Goal: Information Seeking & Learning: Learn about a topic

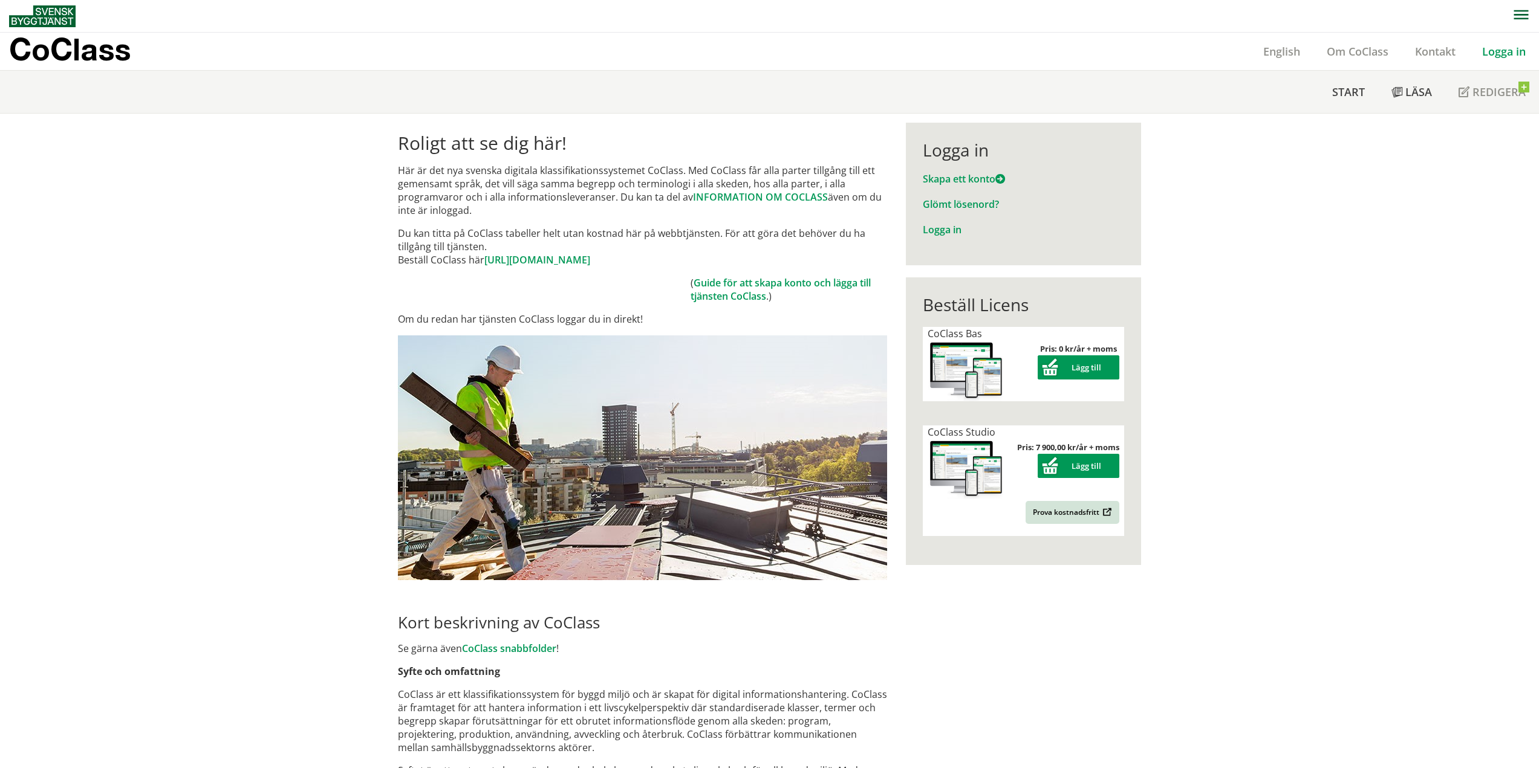
click at [1500, 54] on link "Logga in" at bounding box center [1504, 51] width 70 height 15
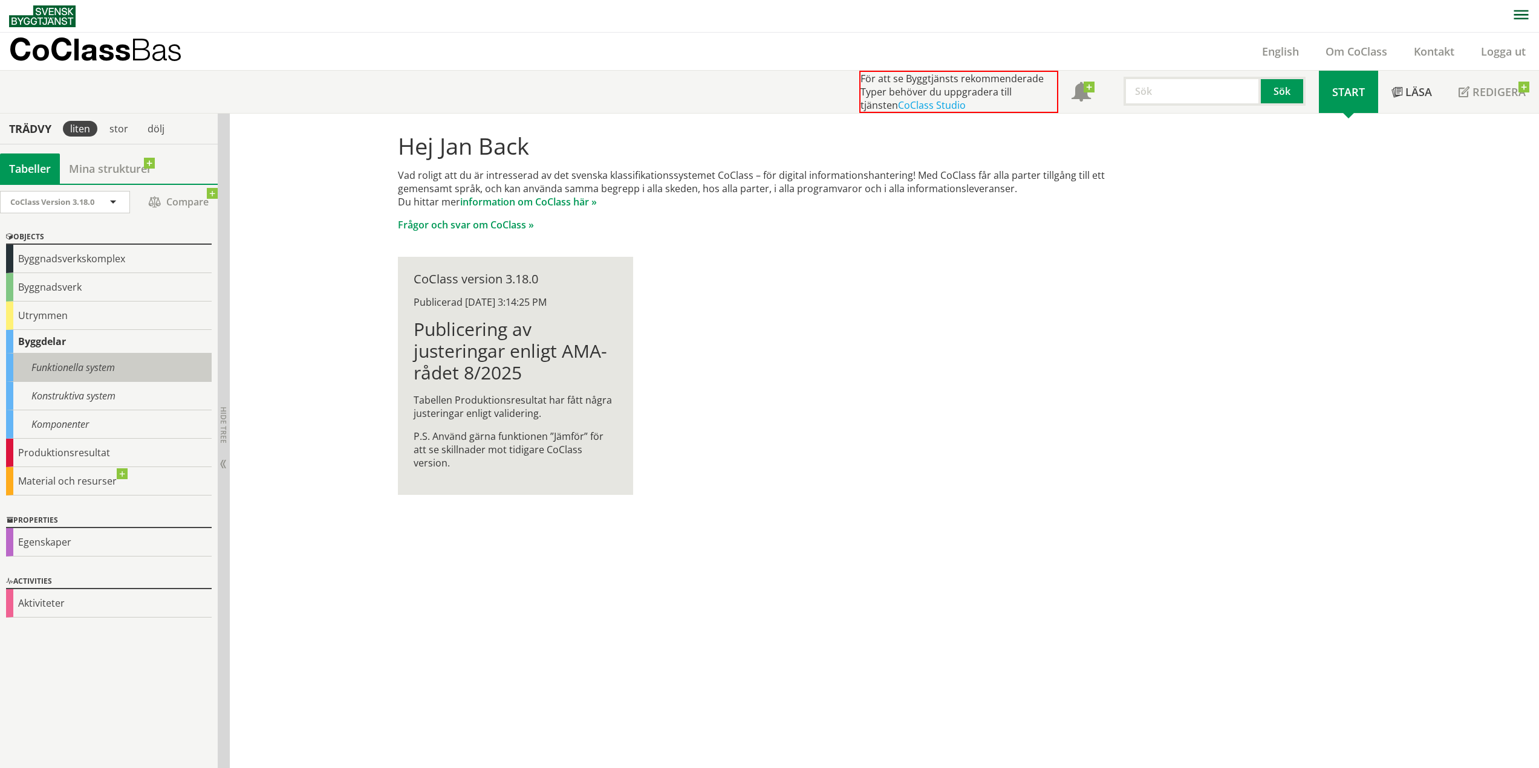
click at [93, 370] on div "Funktionella system" at bounding box center [109, 368] width 206 height 28
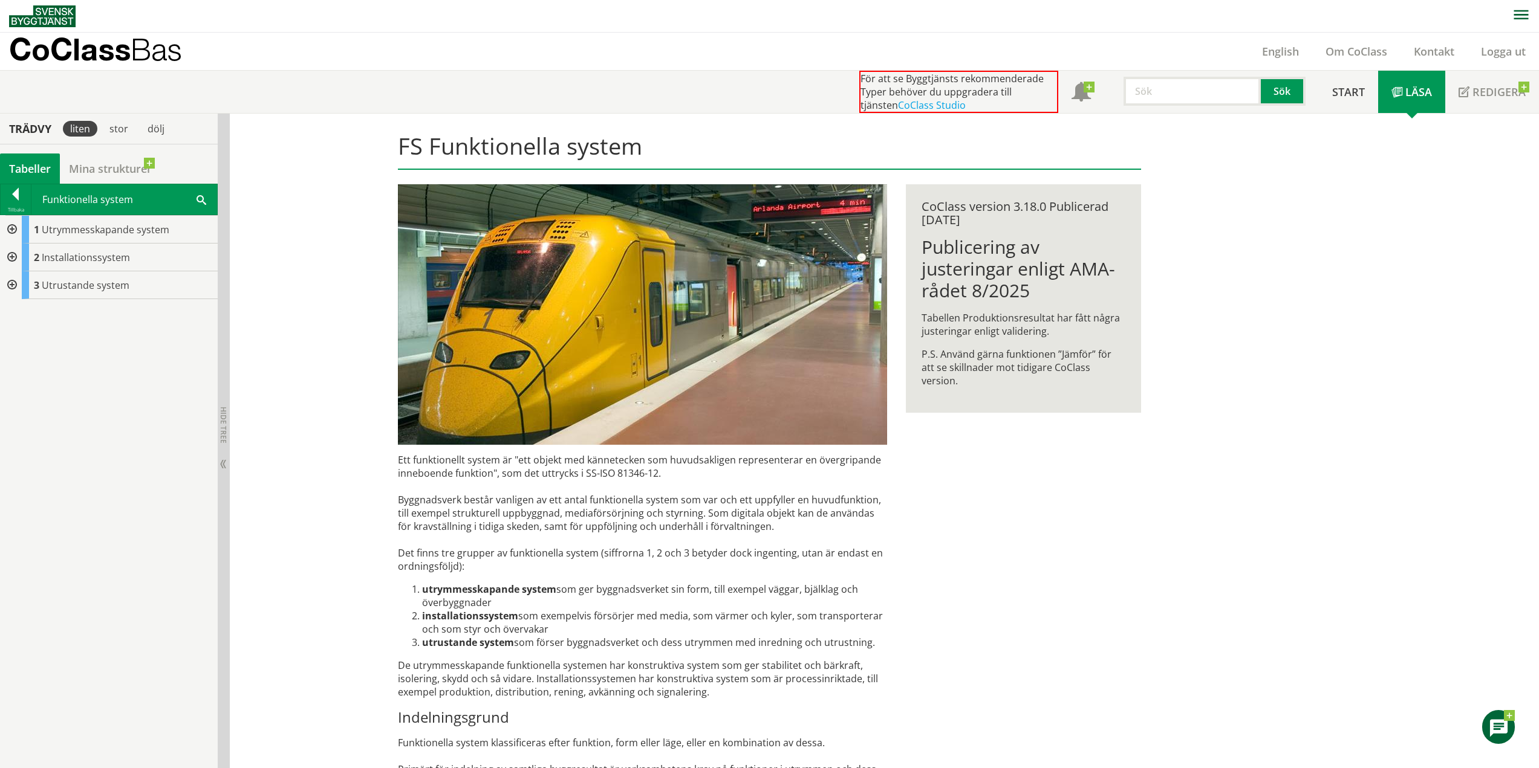
click at [15, 256] on div at bounding box center [11, 258] width 22 height 28
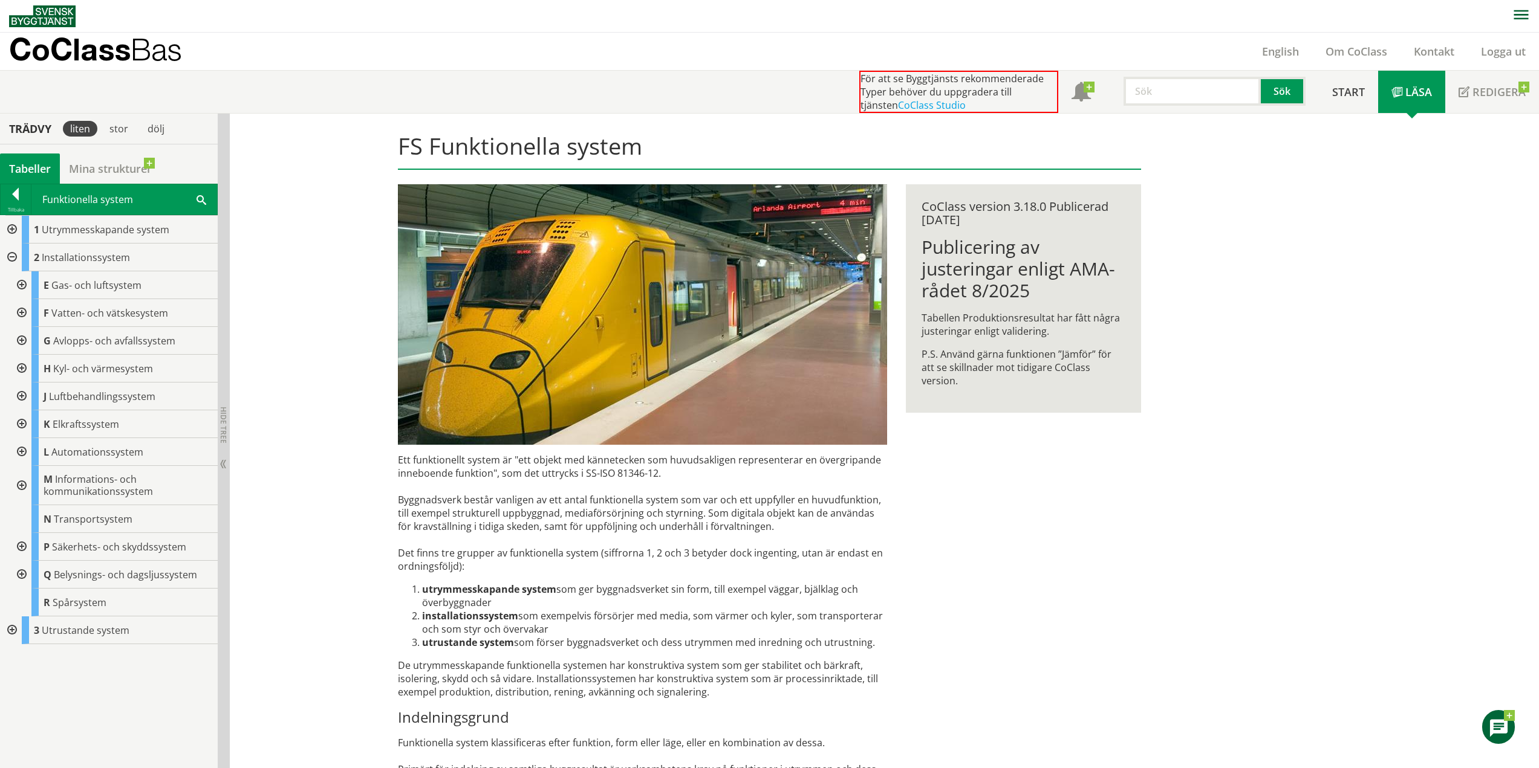
click at [25, 318] on div at bounding box center [21, 313] width 22 height 28
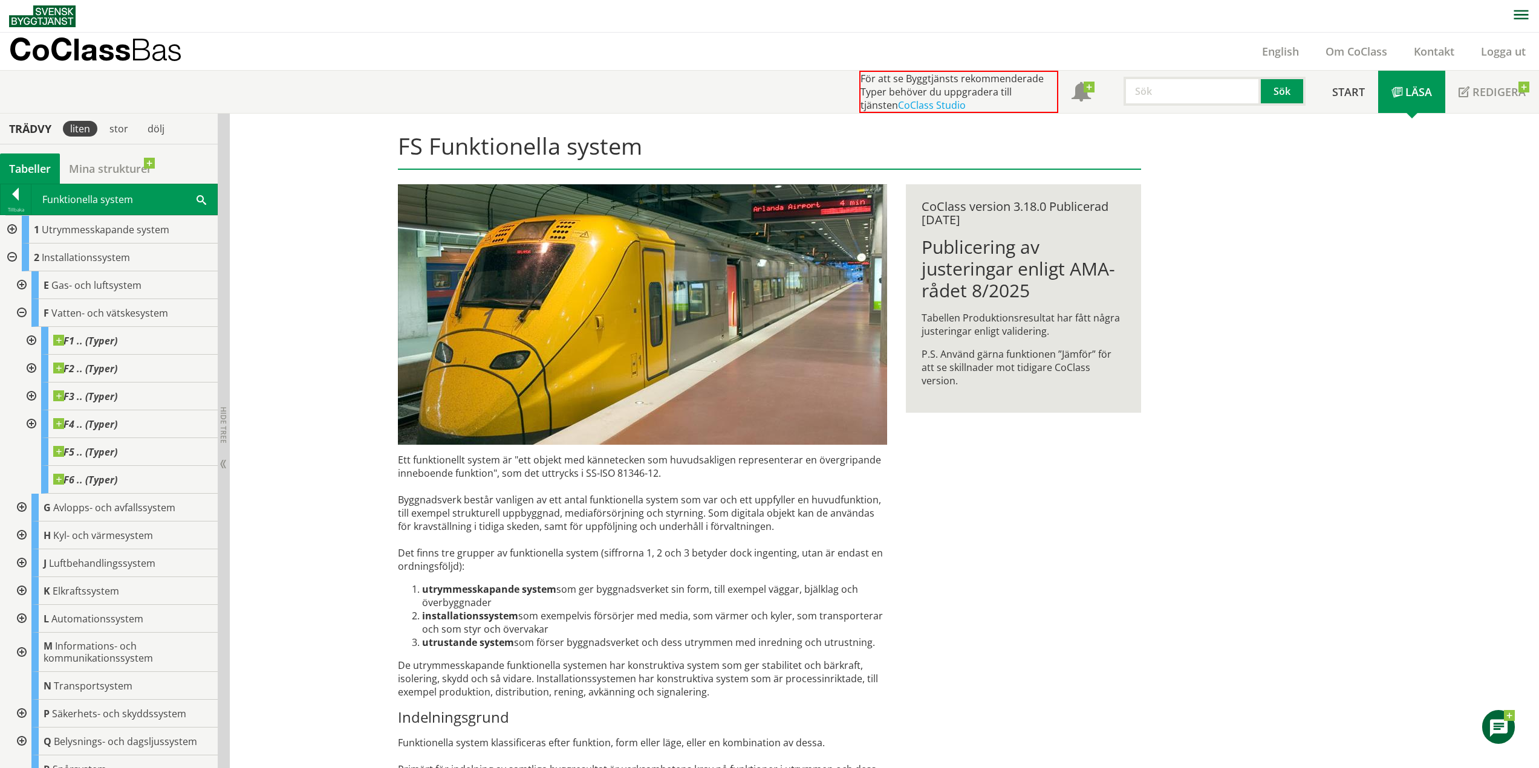
click at [31, 369] on div at bounding box center [30, 369] width 22 height 28
click at [88, 385] on body "AMA AMA Beskrivningsverktyg AMA Funktion BSAB Bygginfo Byggjura Byggkatalogen B…" at bounding box center [769, 384] width 1539 height 768
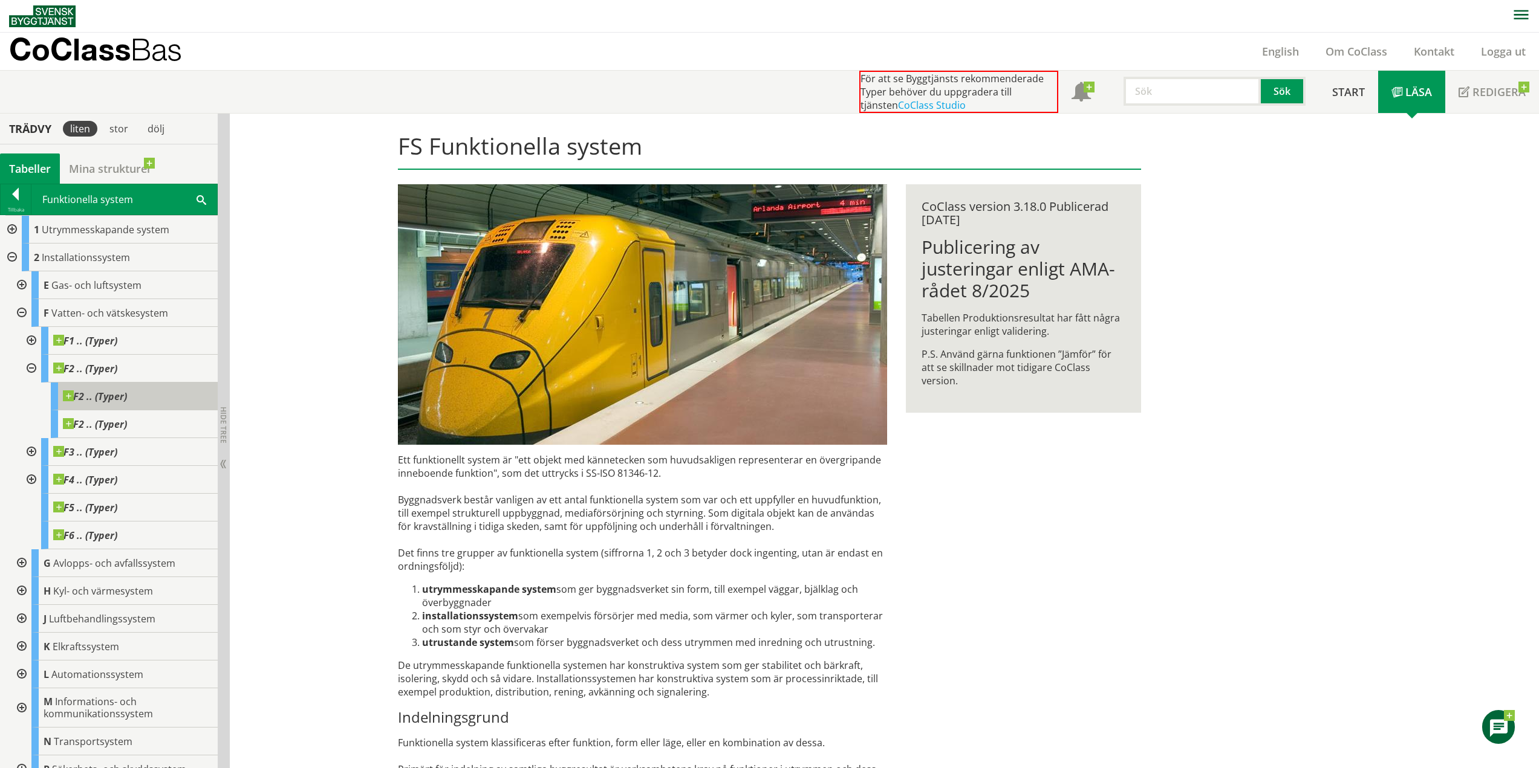
click at [105, 400] on span "F2 .. (Typer)" at bounding box center [95, 397] width 64 height 12
click at [110, 369] on span "F2 .. (Typer)" at bounding box center [85, 369] width 64 height 12
click at [21, 194] on div at bounding box center [16, 196] width 30 height 17
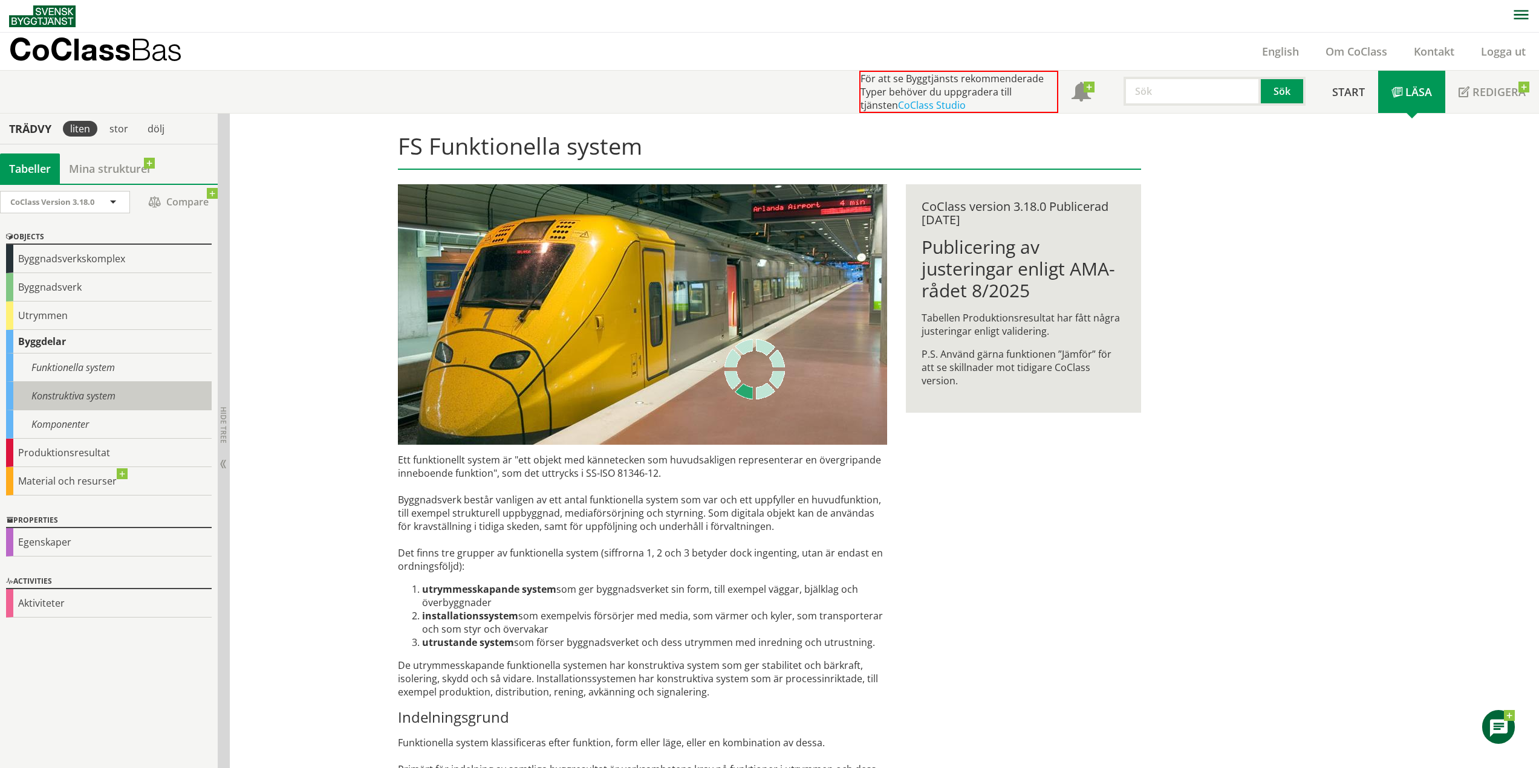
click at [74, 393] on div "Konstruktiva system" at bounding box center [109, 396] width 206 height 28
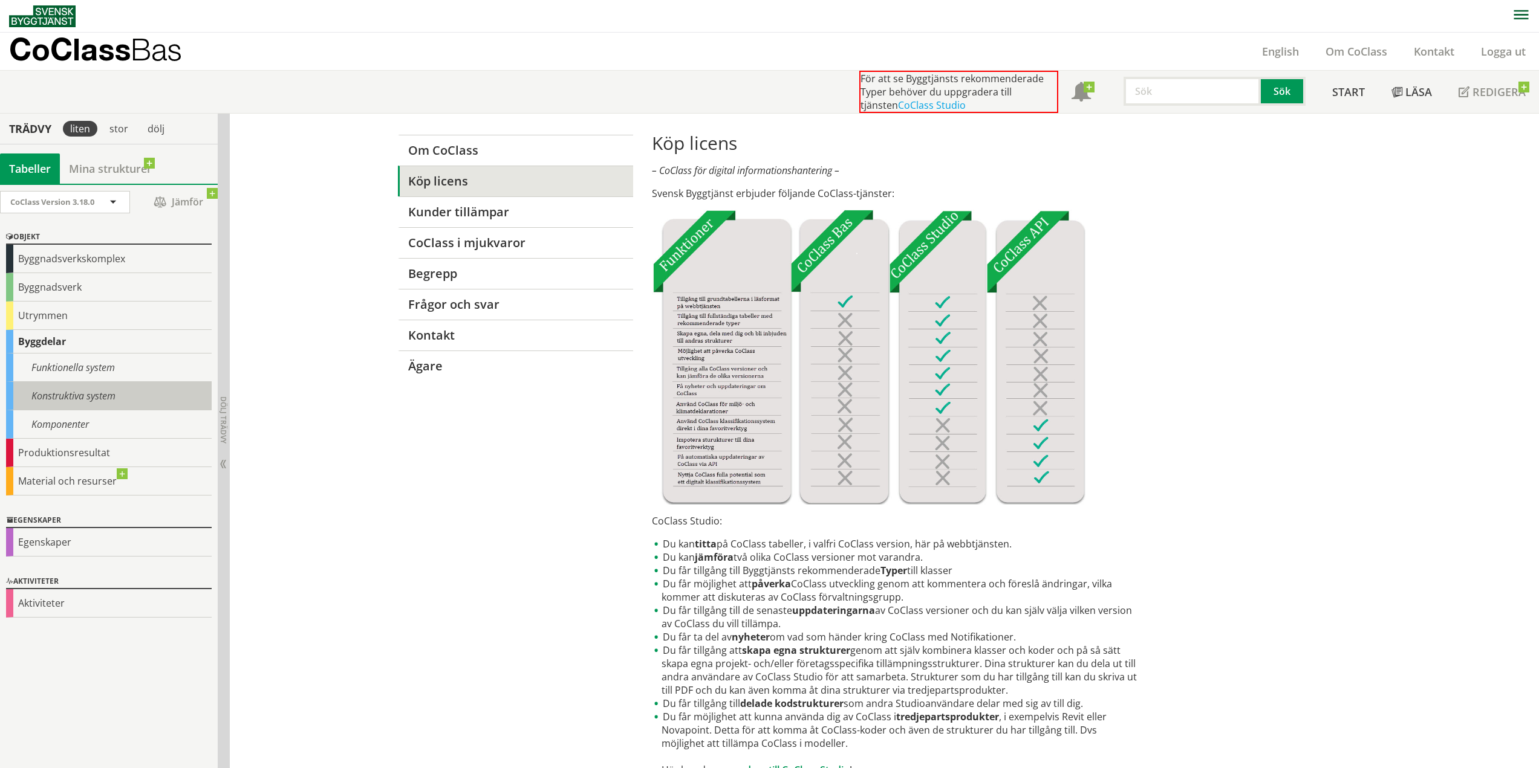
click at [92, 394] on div "Konstruktiva system" at bounding box center [109, 396] width 206 height 28
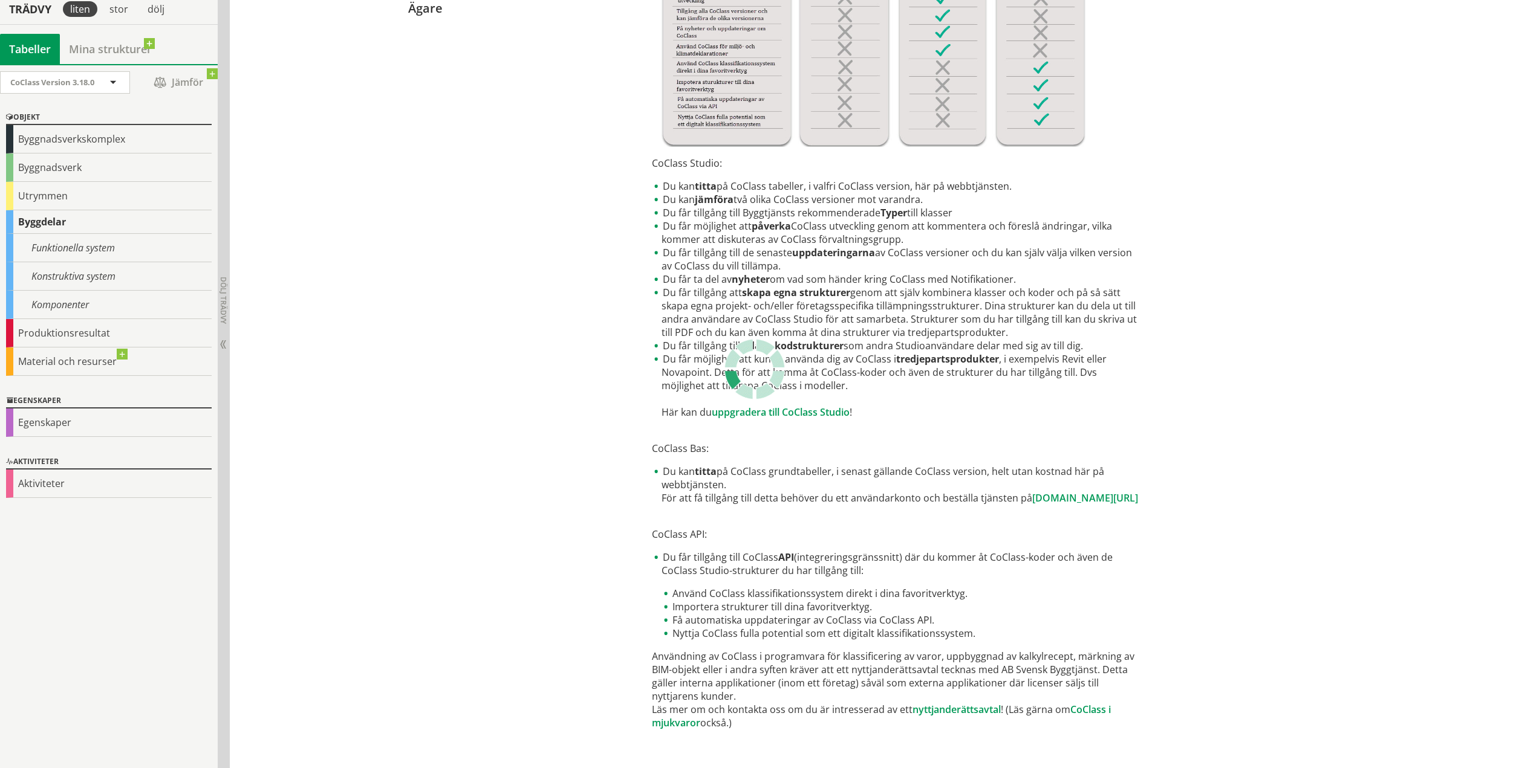
scroll to position [371, 0]
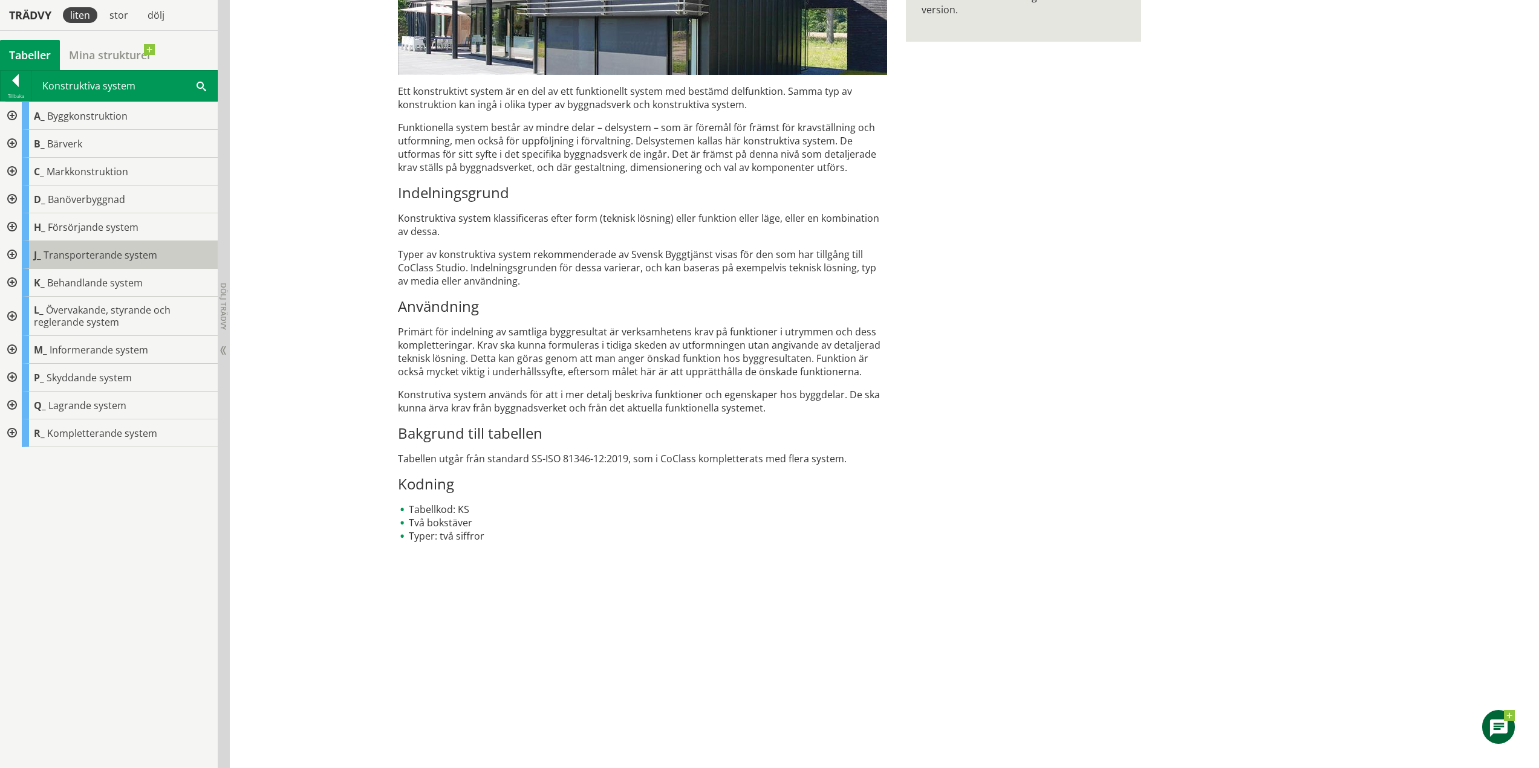
click at [102, 252] on span "Transporterande system" at bounding box center [101, 254] width 114 height 13
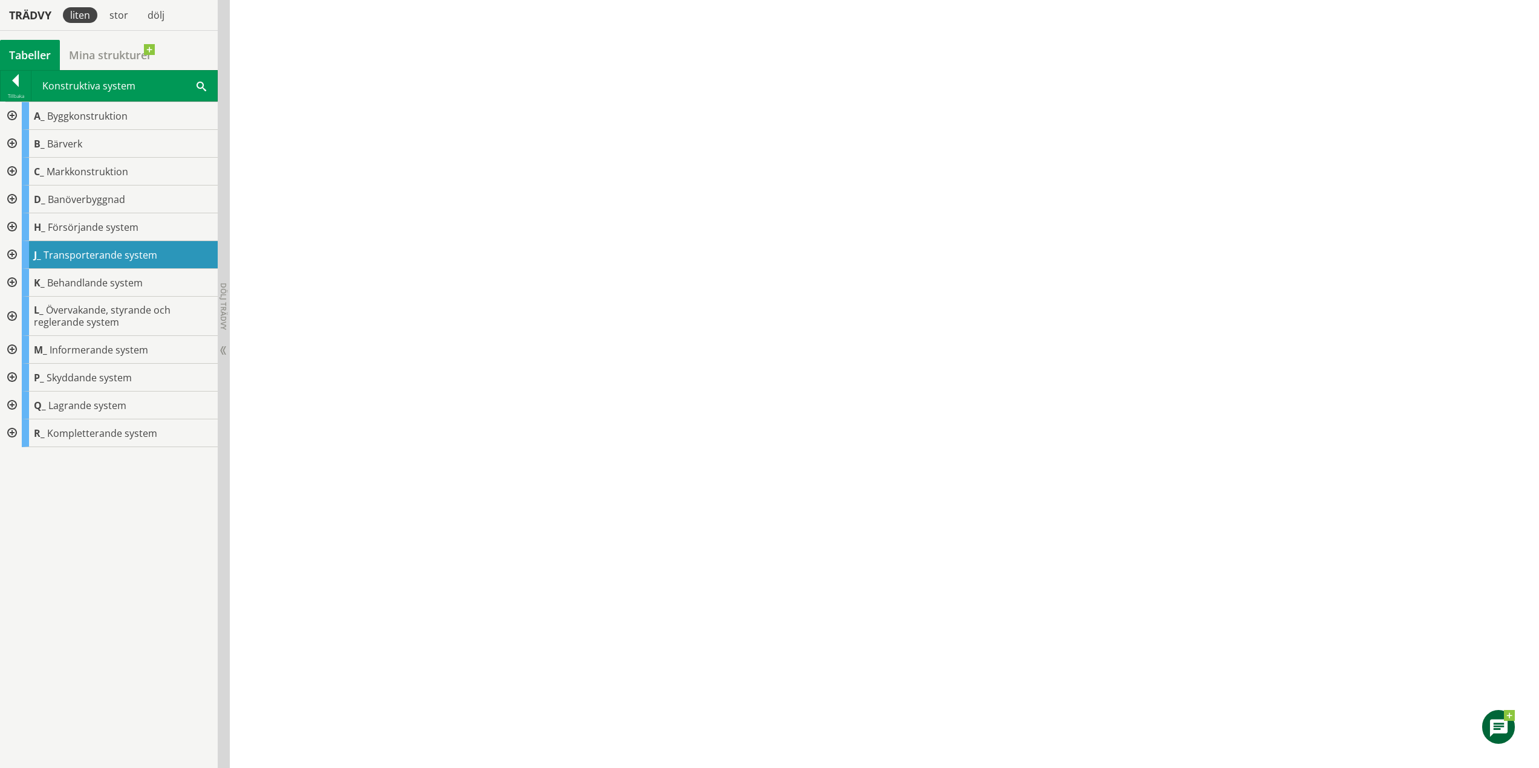
click at [13, 254] on div at bounding box center [11, 255] width 22 height 28
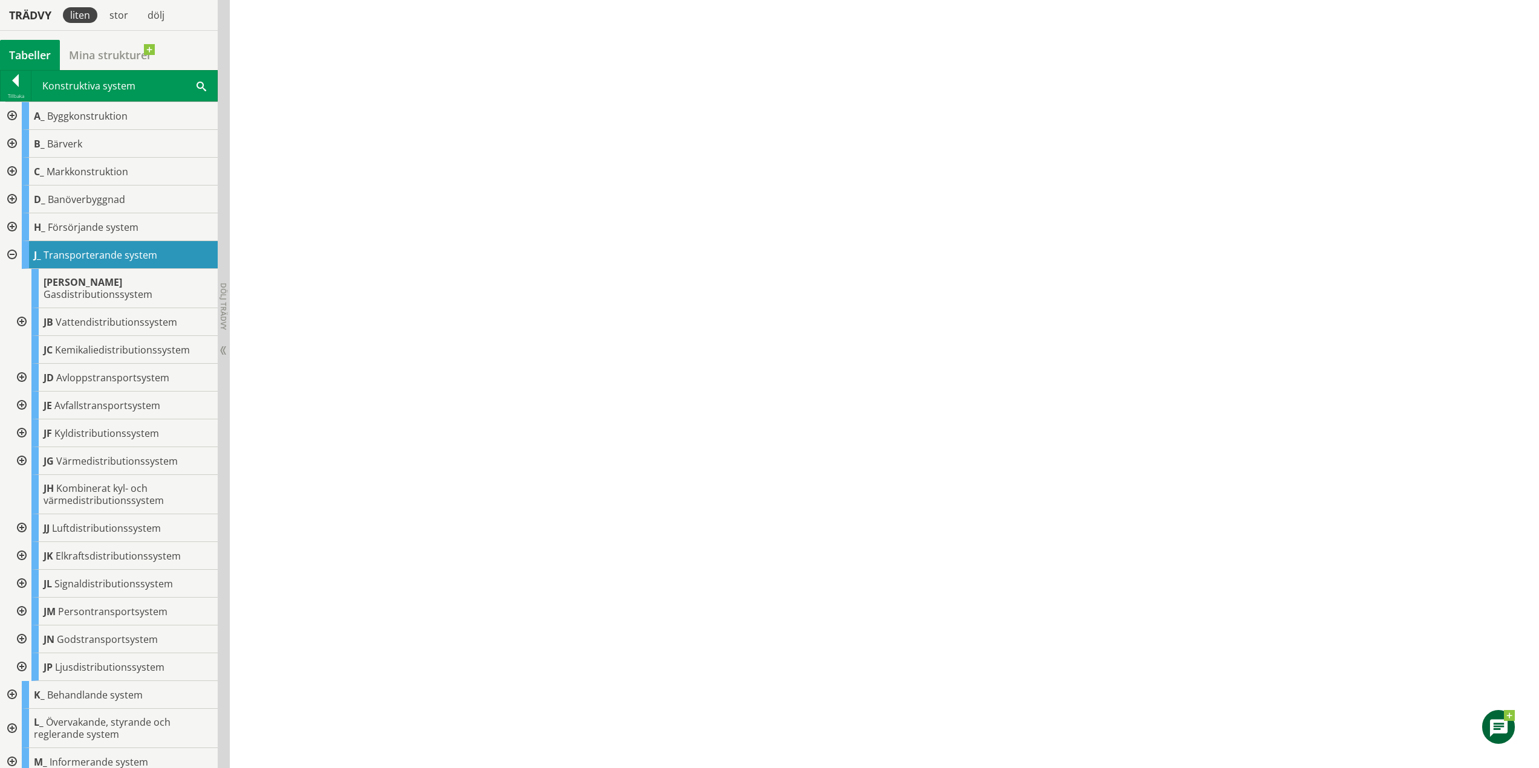
click at [28, 311] on div at bounding box center [21, 322] width 22 height 28
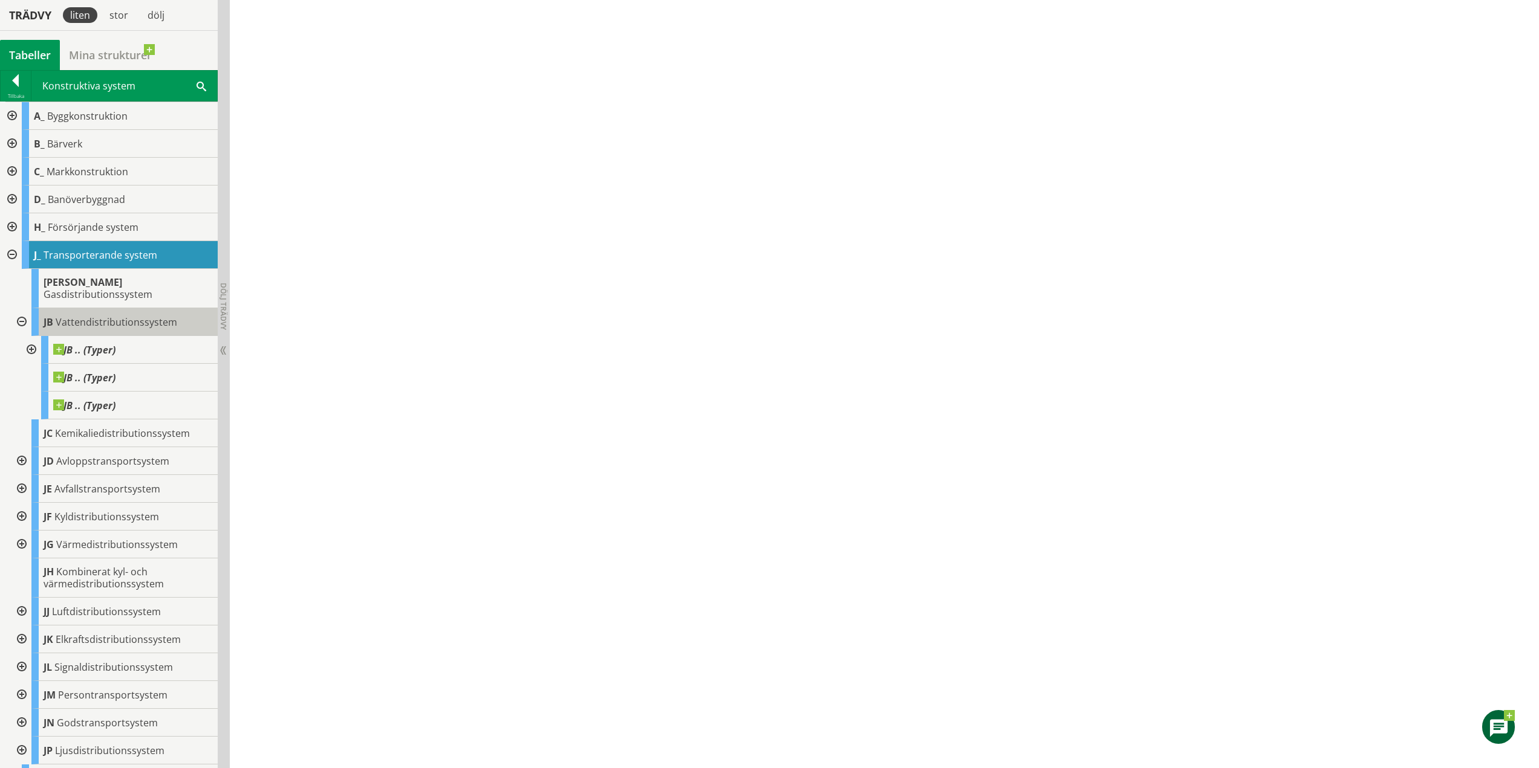
click at [120, 317] on div "JB Vattendistributionssystem" at bounding box center [124, 322] width 186 height 28
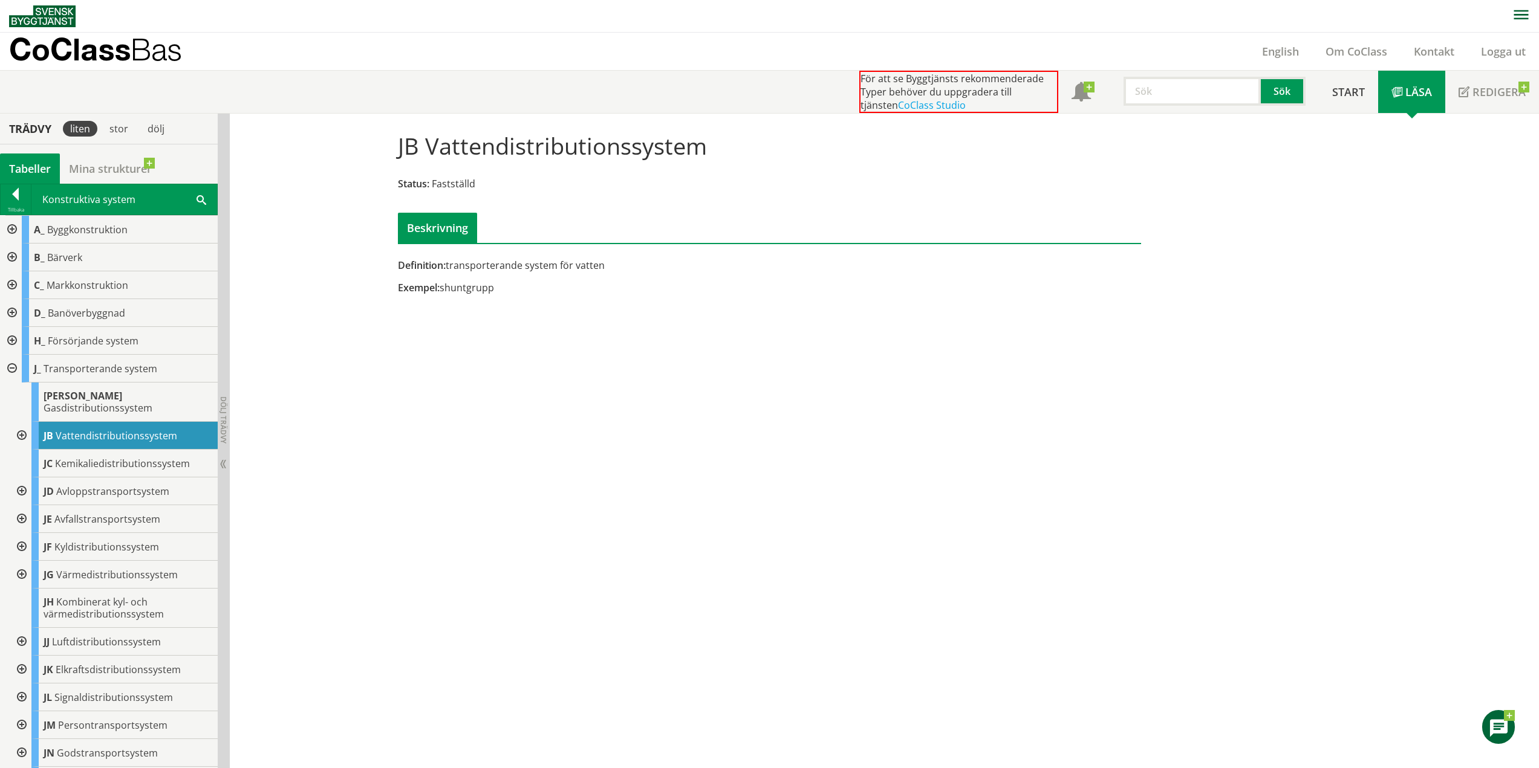
click at [27, 426] on div at bounding box center [21, 436] width 22 height 28
drag, startPoint x: 706, startPoint y: 147, endPoint x: 433, endPoint y: 146, distance: 272.7
click at [459, 144] on div "JB Vattendistributionssystem Status: Fastställd Beskrivning" at bounding box center [770, 183] width 762 height 120
click at [429, 146] on h1 "JB Vattendistributionssystem" at bounding box center [552, 145] width 309 height 27
